Goal: Obtain resource: Obtain resource

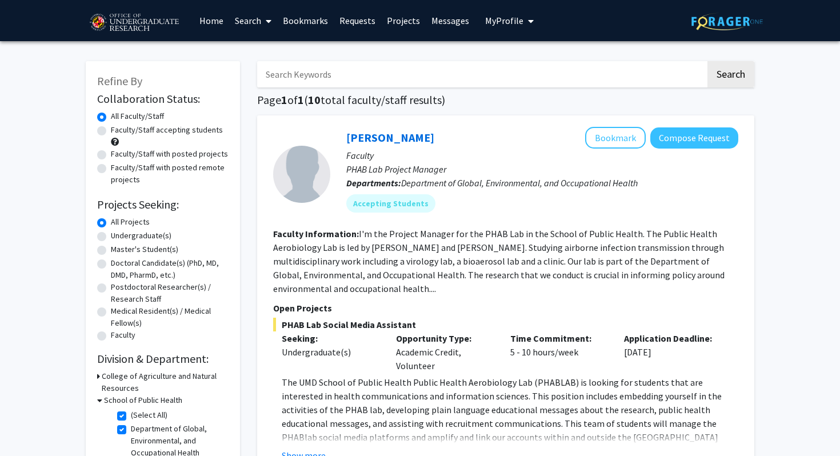
scroll to position [429, 0]
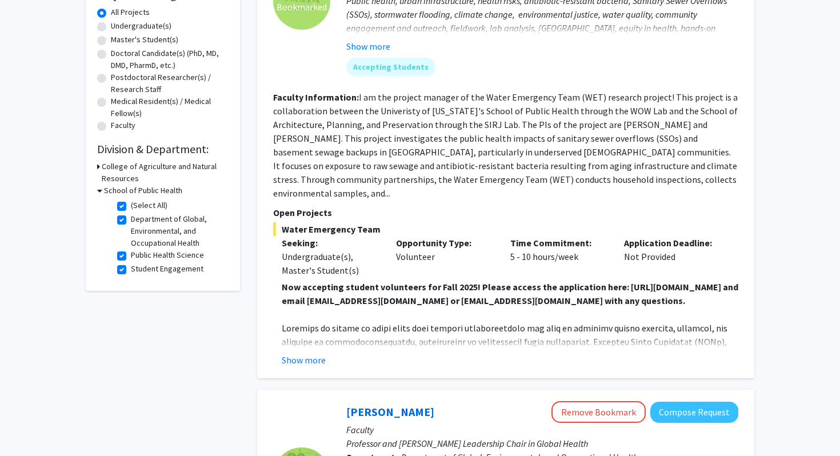
scroll to position [222, 0]
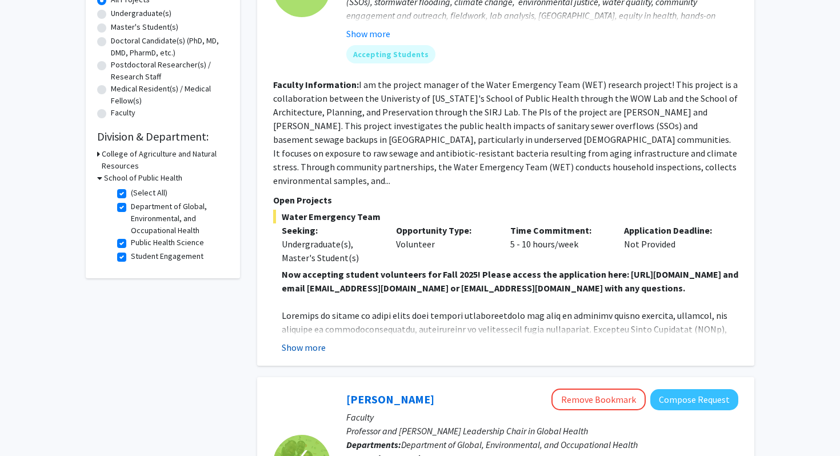
click at [310, 348] on button "Show more" at bounding box center [304, 348] width 44 height 14
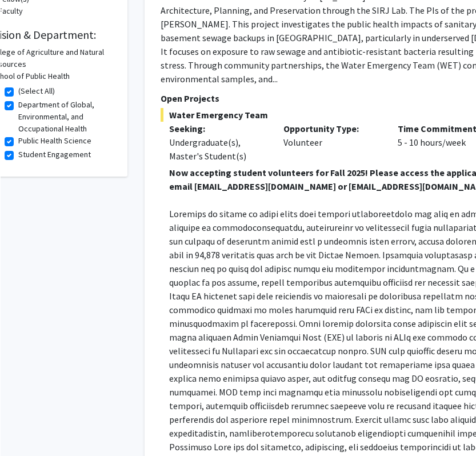
scroll to position [333, 36]
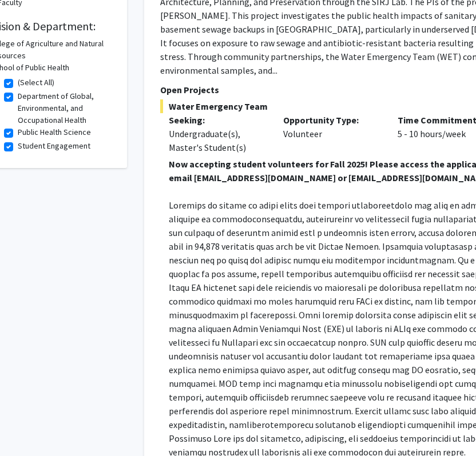
click at [224, 183] on p "Now accepting student volunteers for Fall 2025! Please access the application h…" at bounding box center [397, 170] width 457 height 27
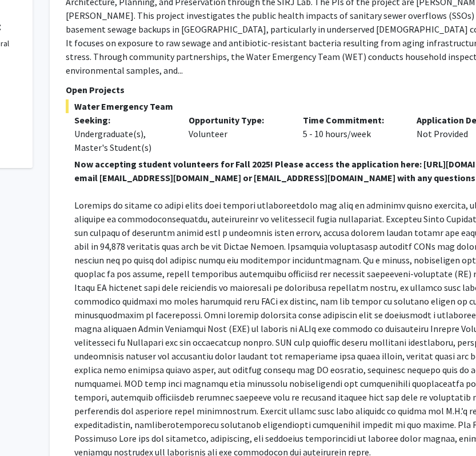
scroll to position [333, 163]
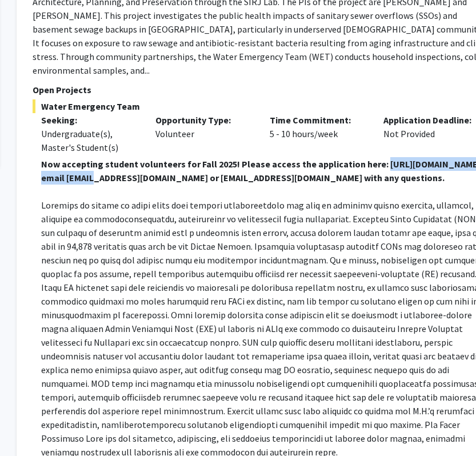
drag, startPoint x: 66, startPoint y: 177, endPoint x: 220, endPoint y: 177, distance: 154.3
click at [220, 177] on strong "Now accepting student volunteers for Fall 2025! Please access the application h…" at bounding box center [269, 170] width 457 height 25
